Goal: Task Accomplishment & Management: Complete application form

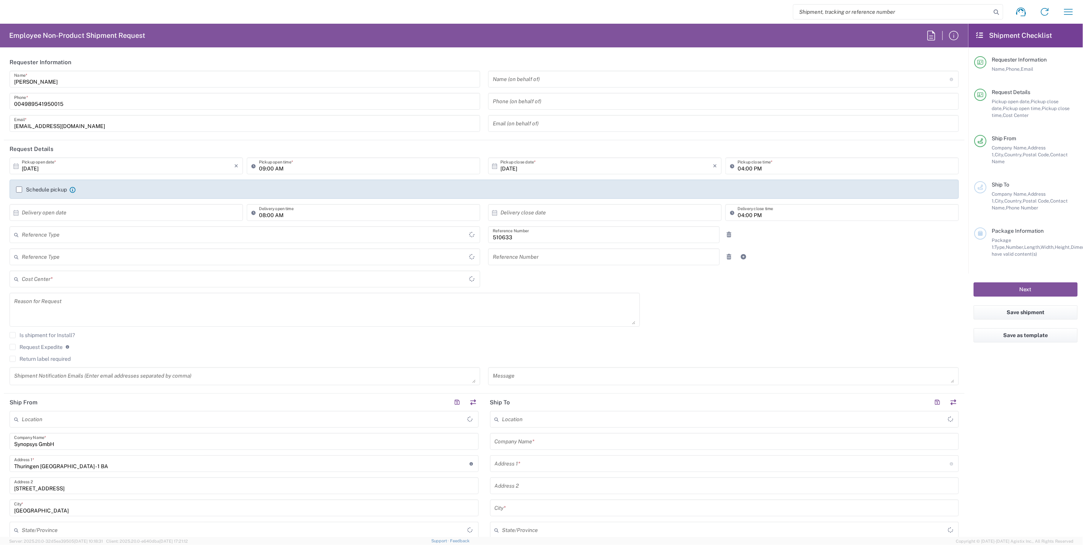
type input "Department"
type input "DE01, SDG, HAPS, HW 510633"
type input "Delivered at Place"
type input "[GEOGRAPHIC_DATA]"
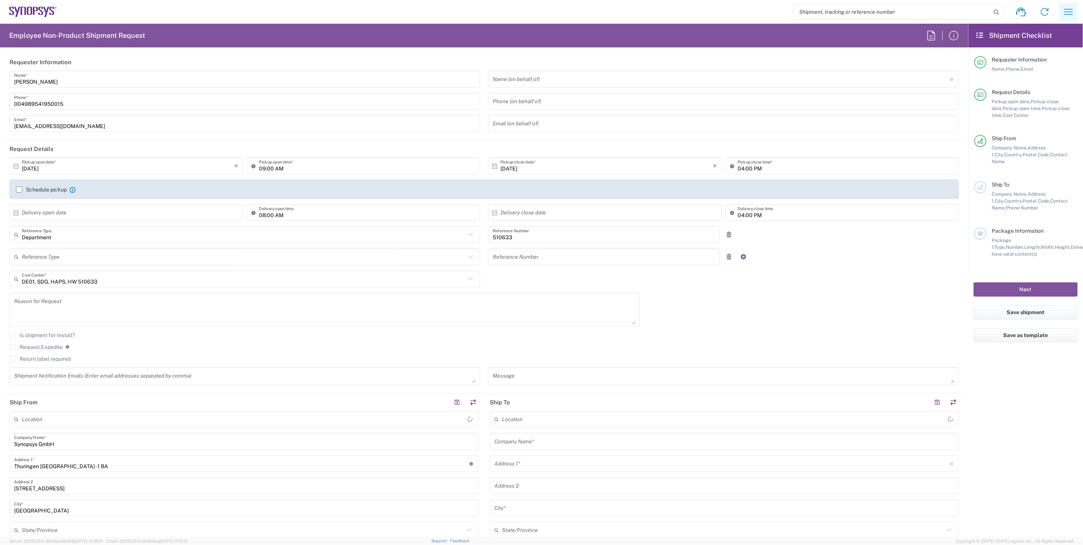
click at [1066, 13] on icon "button" at bounding box center [1068, 12] width 12 height 12
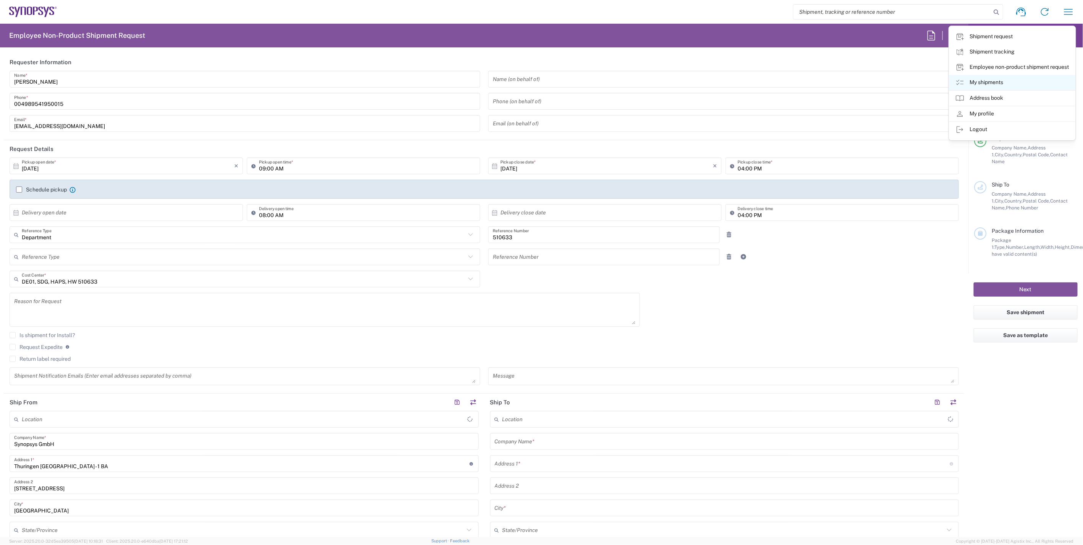
type input "[GEOGRAPHIC_DATA] DE06"
click at [1011, 82] on link "My shipments" at bounding box center [1012, 82] width 126 height 15
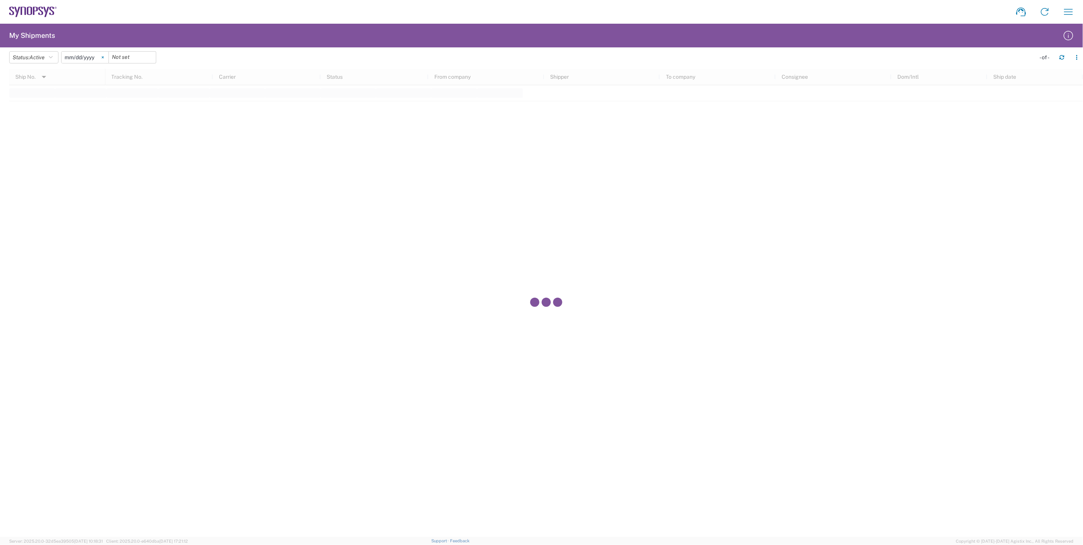
click at [103, 57] on icon at bounding box center [103, 58] width 2 height 2
click at [57, 55] on button "Status: Active" at bounding box center [33, 57] width 49 height 12
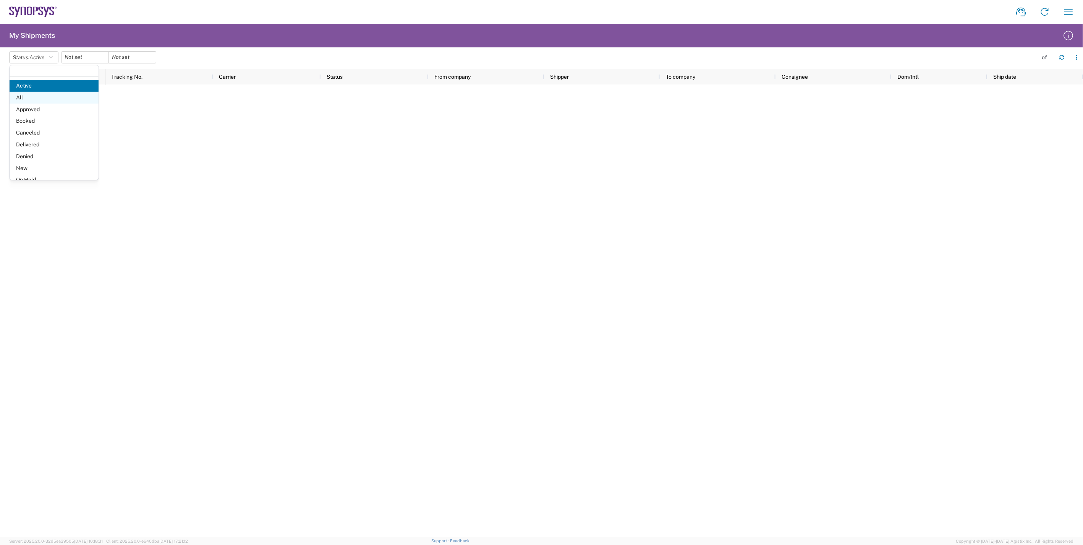
click at [39, 97] on span "All" at bounding box center [54, 98] width 89 height 12
